Goal: Complete application form

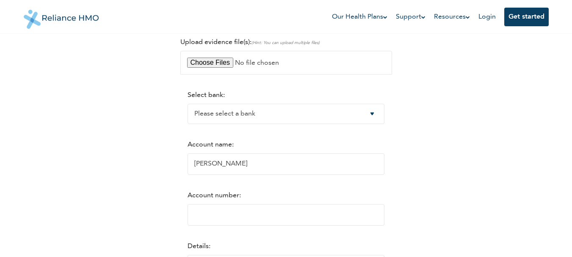
scroll to position [114, 0]
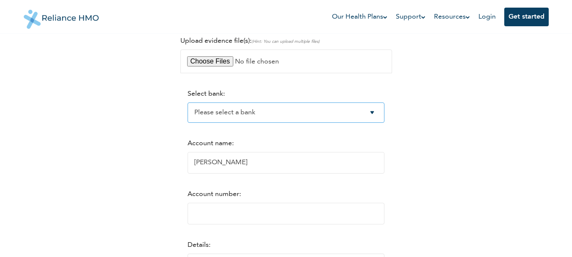
click at [379, 115] on select "Please select a bank Access Bank Plc. Citibank Nigeria Limited Access Bank (Dia…" at bounding box center [286, 113] width 197 height 20
select select "9"
click at [188, 103] on select "Please select a bank Access Bank Plc. Citibank Nigeria Limited Access Bank (Dia…" at bounding box center [286, 113] width 197 height 20
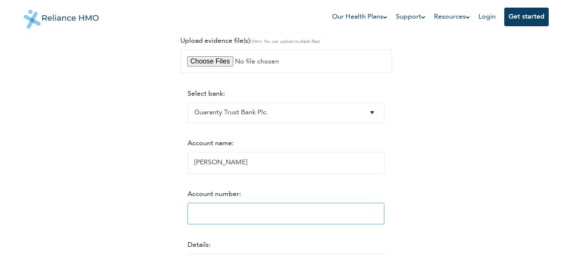
click at [242, 208] on input "Account number:" at bounding box center [286, 214] width 197 height 22
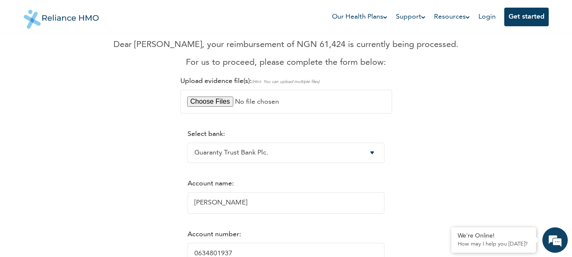
scroll to position [71, 0]
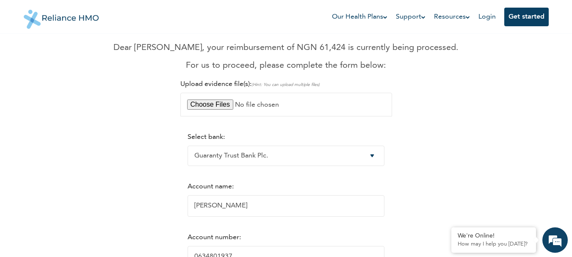
type input "0634801937"
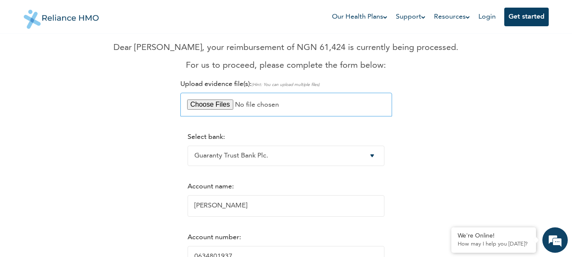
click at [208, 106] on input "file" at bounding box center [286, 105] width 212 height 24
type input "C:\fakepath\scan0042 (2) (1).pdf"
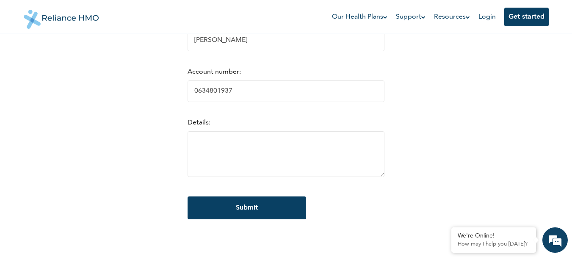
scroll to position [242, 0]
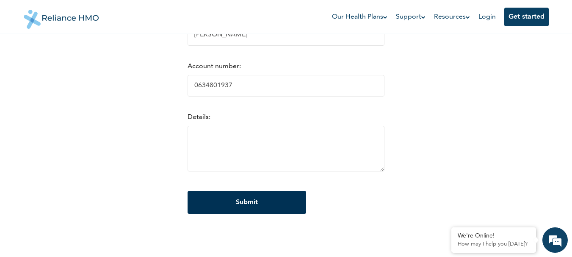
click at [220, 202] on input "Submit" at bounding box center [247, 202] width 119 height 23
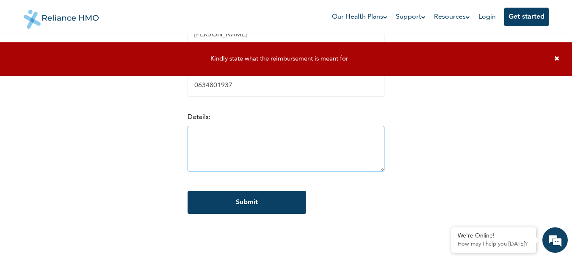
click at [206, 143] on textarea at bounding box center [286, 149] width 197 height 46
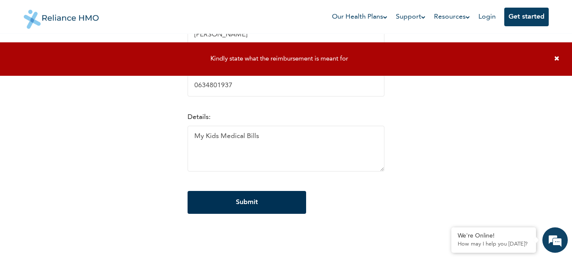
type textarea "My Kids Medical Bills"
click at [237, 204] on input "Submit" at bounding box center [247, 202] width 119 height 23
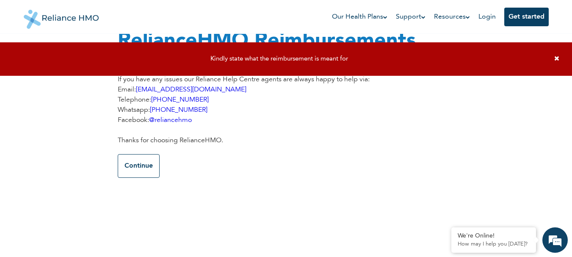
scroll to position [0, 0]
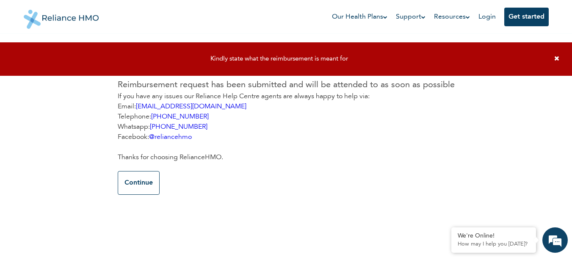
click at [557, 59] on icon at bounding box center [557, 58] width 5 height 6
